Goal: Entertainment & Leisure: Consume media (video, audio)

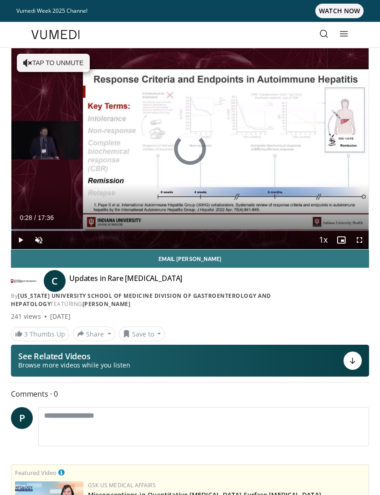
click at [21, 231] on span "Video Player" at bounding box center [20, 240] width 18 height 18
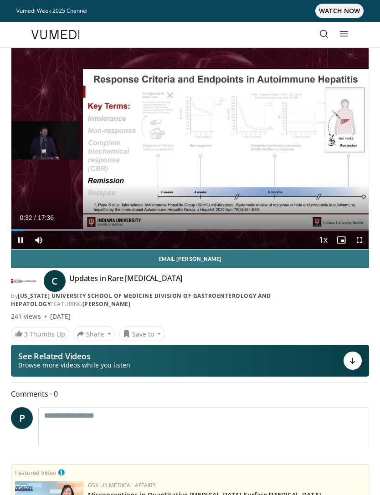
click at [24, 231] on span "Video Player" at bounding box center [20, 240] width 18 height 18
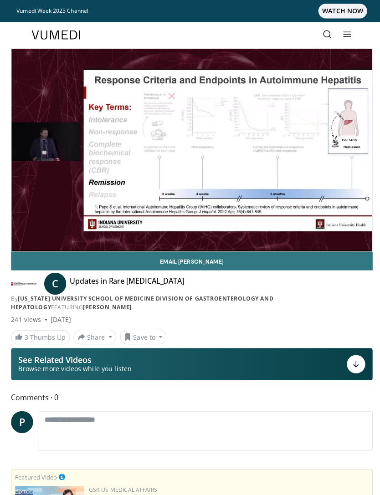
click at [15, 451] on div "**********" at bounding box center [190, 256] width 372 height 417
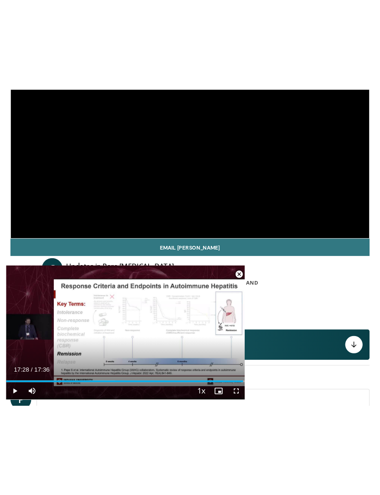
scroll to position [21, 0]
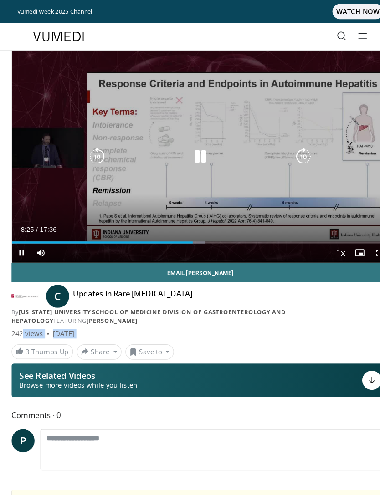
click at [249, 213] on div "10 seconds Tap to unmute" at bounding box center [189, 148] width 357 height 201
click at [186, 222] on div "Loaded : 51.13%" at bounding box center [189, 226] width 357 height 9
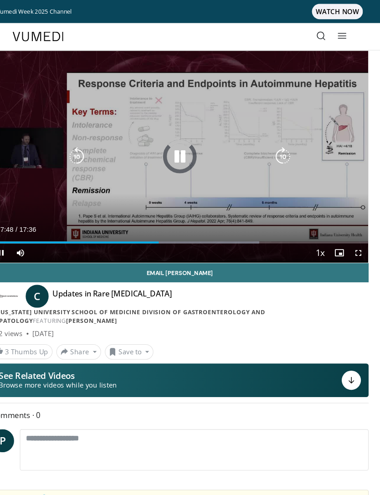
click at [168, 226] on div "Loaded : 71.02%" at bounding box center [189, 226] width 357 height 9
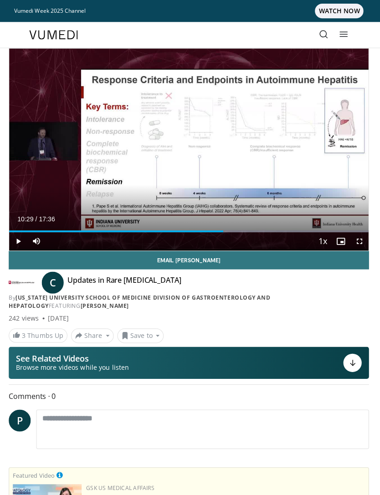
click at [223, 223] on div "Loaded : 99.99%" at bounding box center [189, 226] width 357 height 9
click at [194, 226] on div "Loaded : 0.00%" at bounding box center [189, 226] width 357 height 9
click at [196, 224] on div "Loaded : 0.00%" at bounding box center [189, 226] width 357 height 9
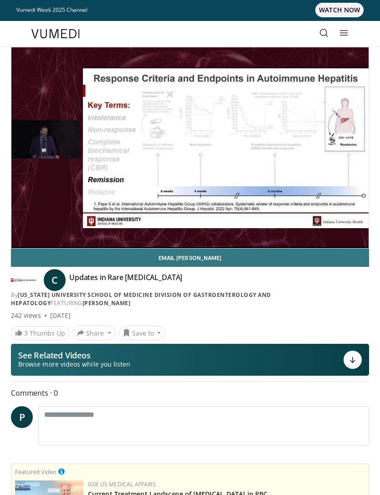
scroll to position [2, 0]
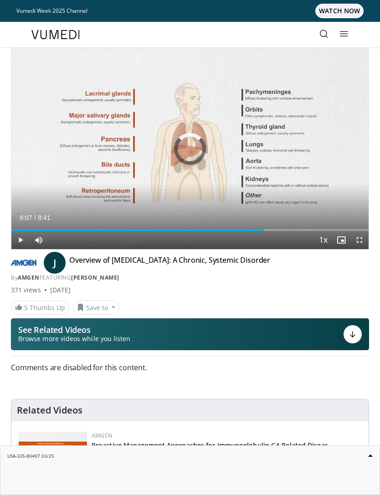
click at [263, 225] on div "Loaded : 51.29%" at bounding box center [189, 226] width 357 height 9
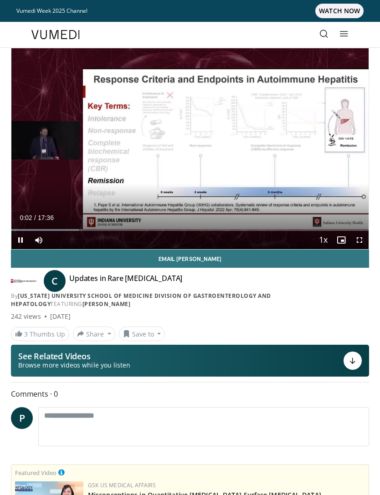
click at [227, 213] on div "10 seconds Tap to unmute" at bounding box center [189, 148] width 357 height 201
